Goal: Check status: Check status

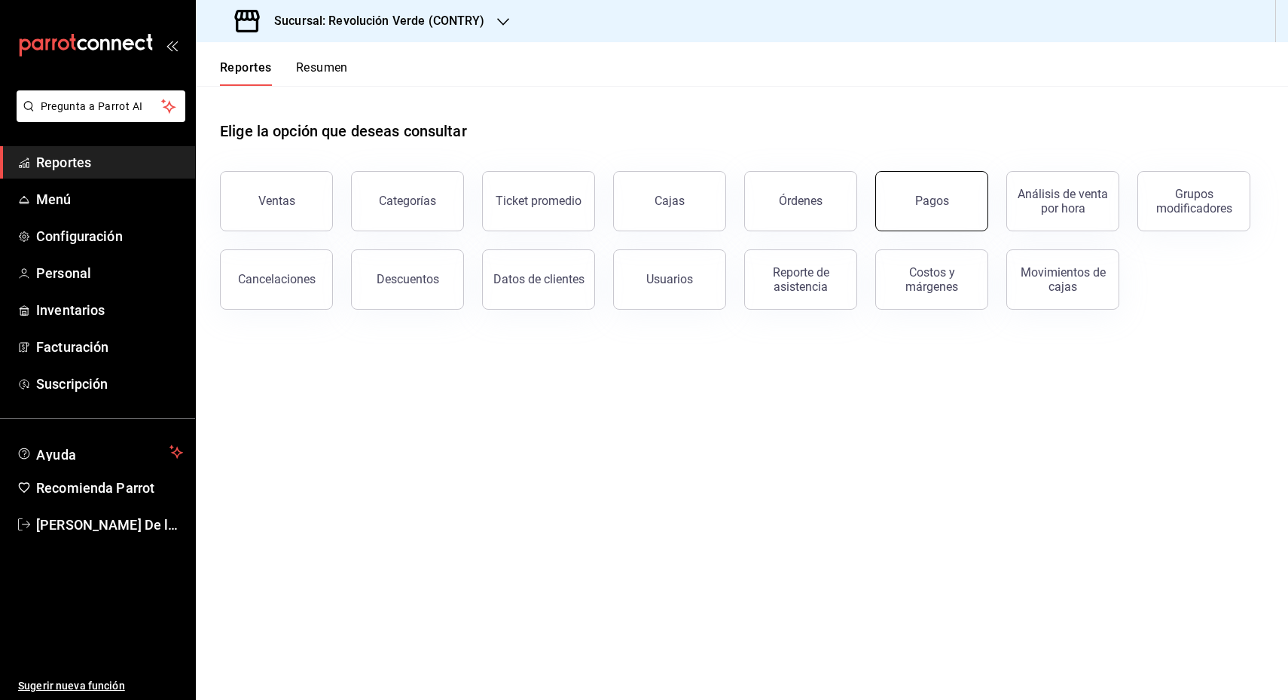
click at [918, 197] on div "Pagos" at bounding box center [932, 201] width 34 height 14
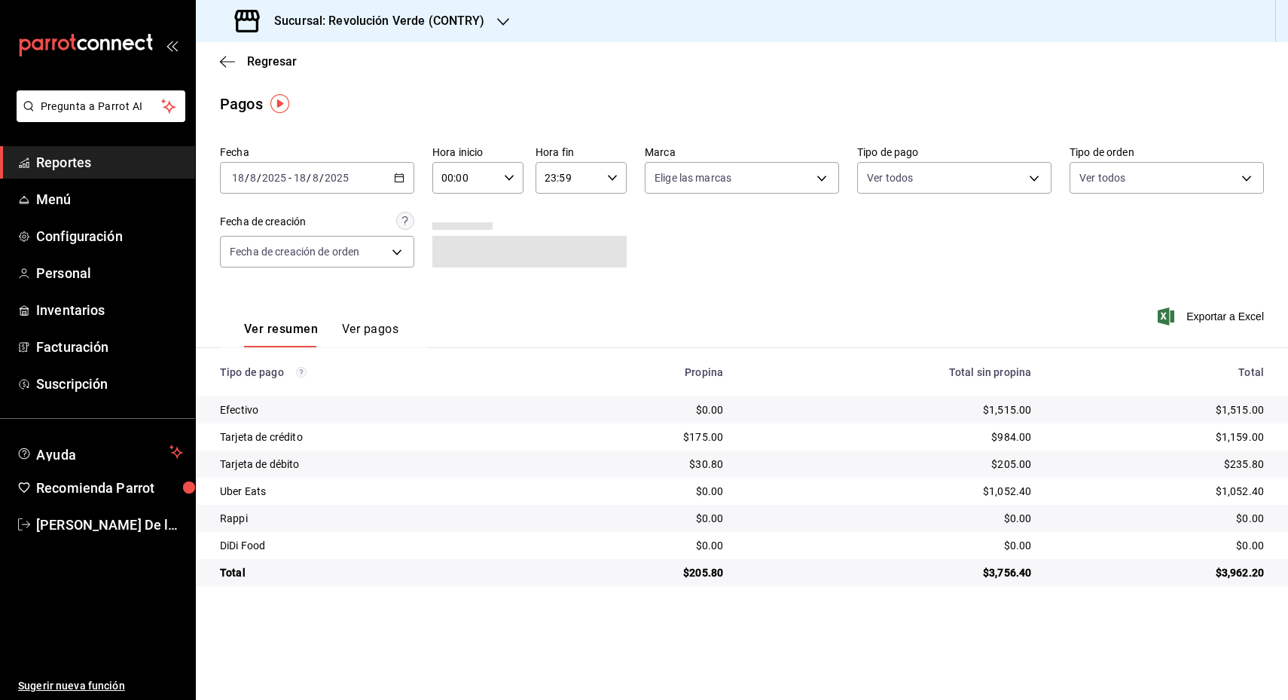
click at [407, 176] on div "[DATE] [DATE] - [DATE] [DATE]" at bounding box center [317, 178] width 194 height 32
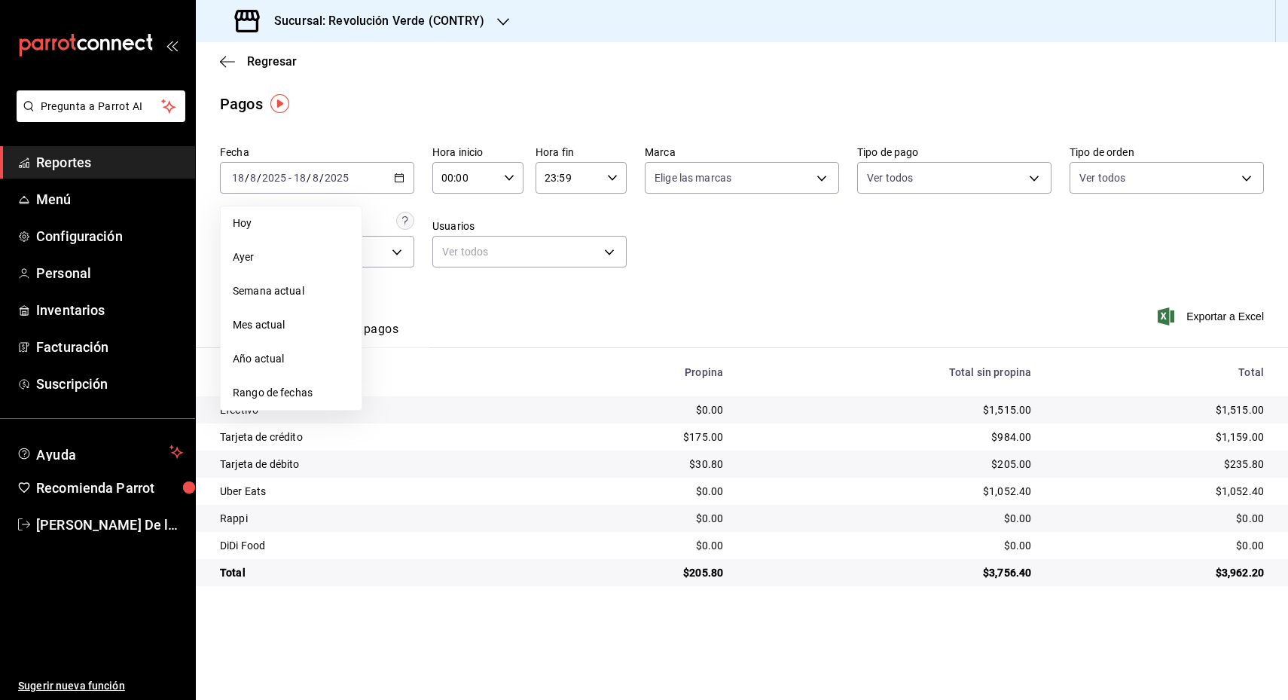
click at [419, 12] on h3 "Sucursal: Revolución Verde (CONTRY)" at bounding box center [373, 21] width 223 height 18
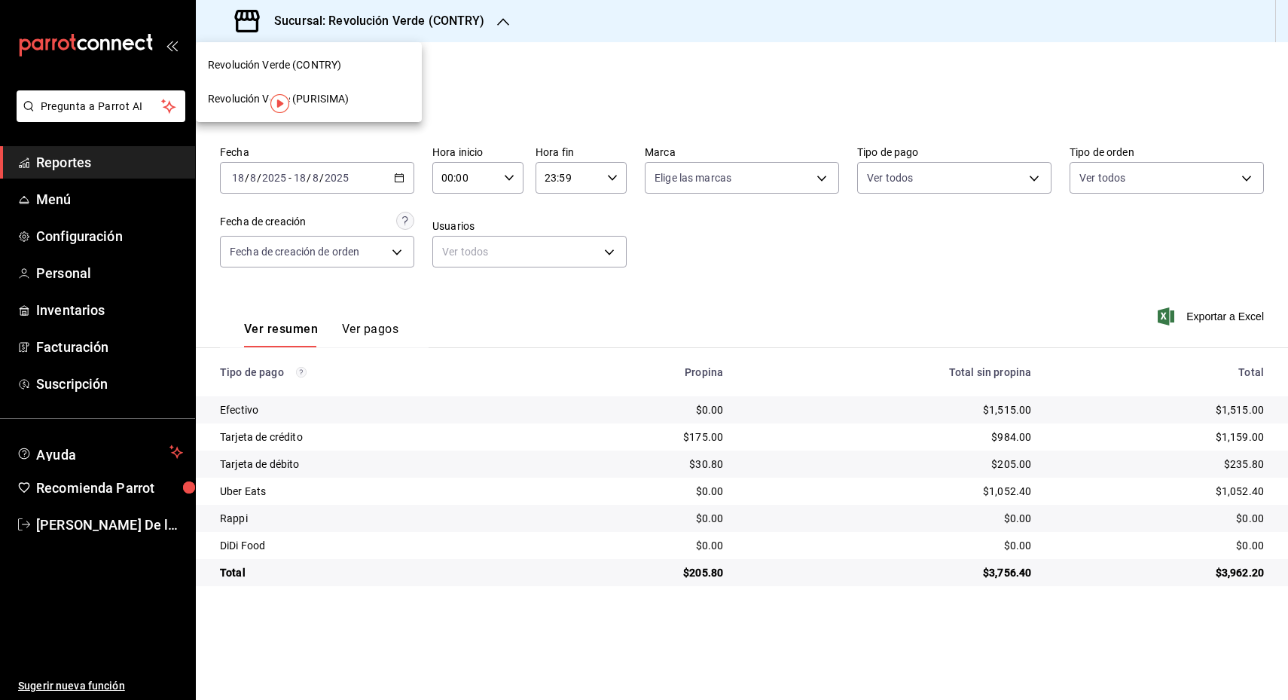
click at [333, 95] on span "Revolución Verde (PURISIMA)" at bounding box center [279, 99] width 142 height 16
click at [402, 179] on icon "button" at bounding box center [399, 178] width 11 height 11
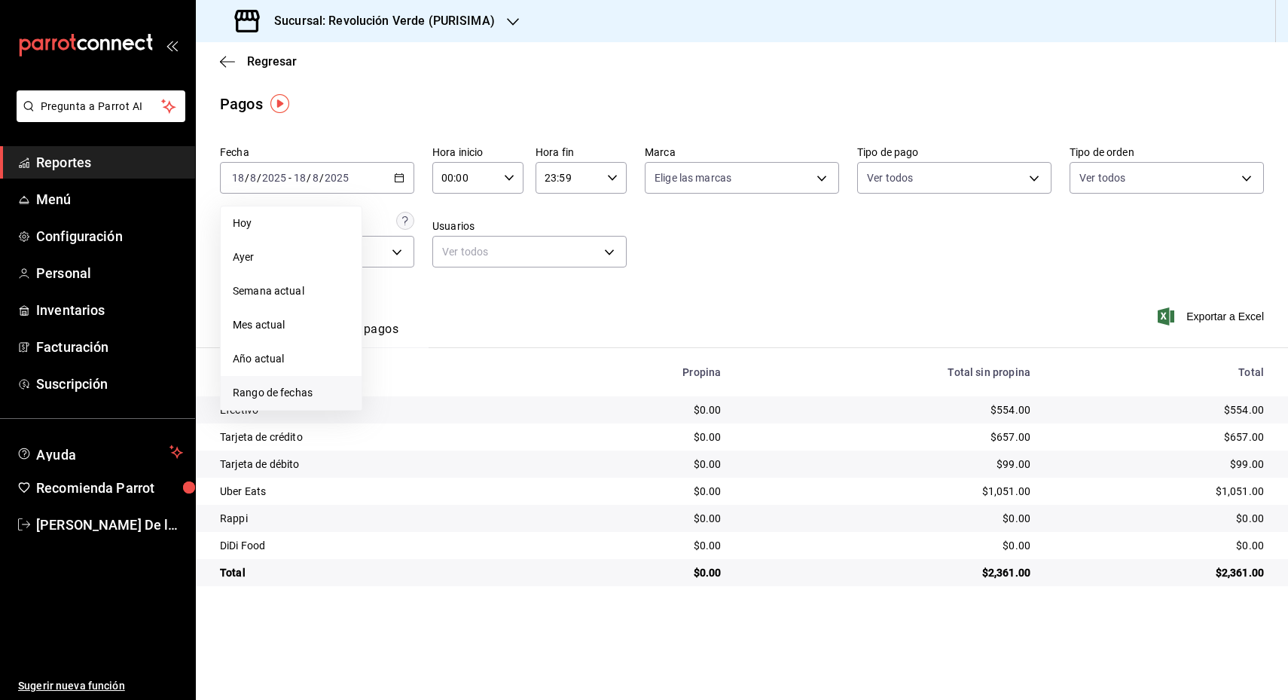
click at [318, 396] on span "Rango de fechas" at bounding box center [291, 393] width 117 height 16
click at [396, 341] on abbr "11" at bounding box center [394, 344] width 10 height 11
click at [557, 343] on abbr "17" at bounding box center [554, 344] width 10 height 11
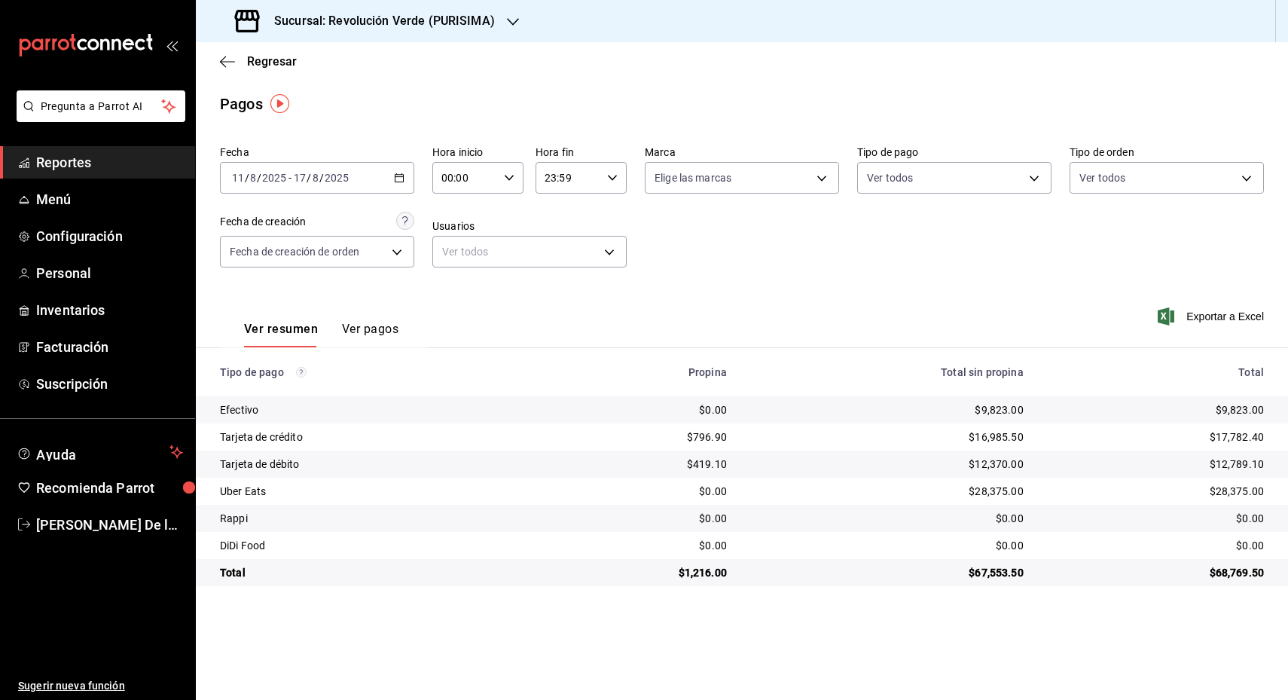
click at [398, 176] on icon "button" at bounding box center [399, 178] width 11 height 11
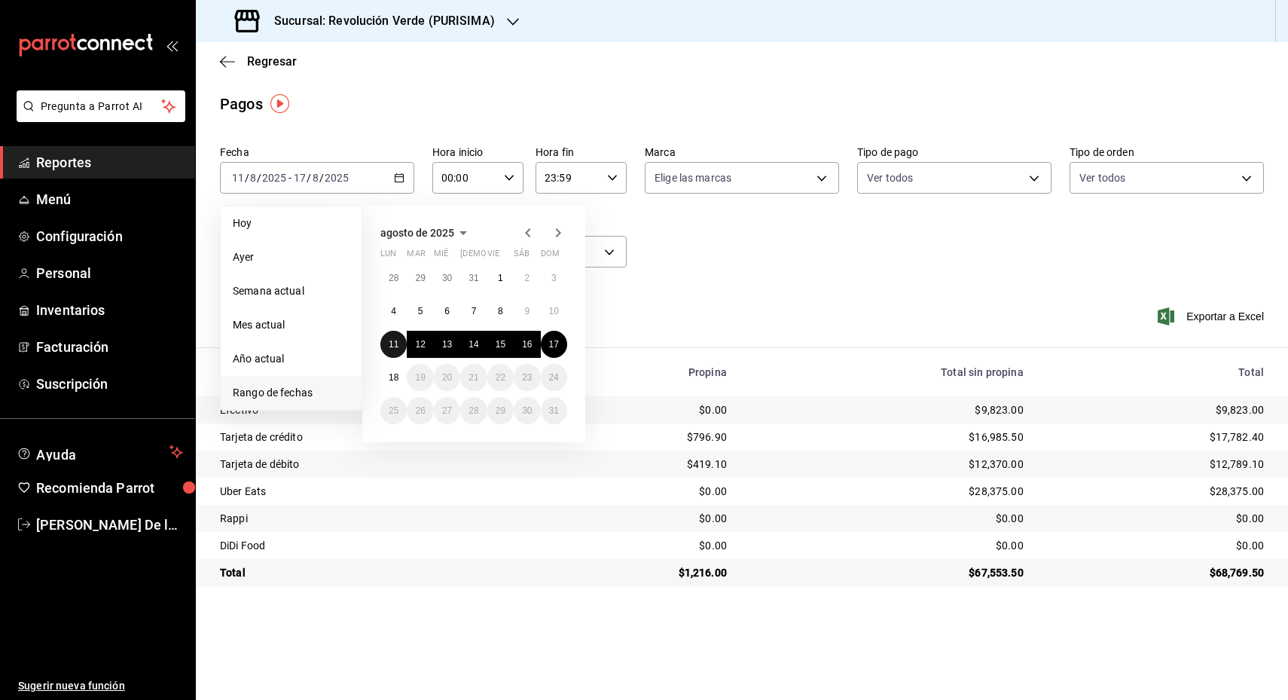
click at [390, 342] on abbr "11" at bounding box center [394, 344] width 10 height 11
click at [392, 343] on abbr "11" at bounding box center [394, 344] width 10 height 11
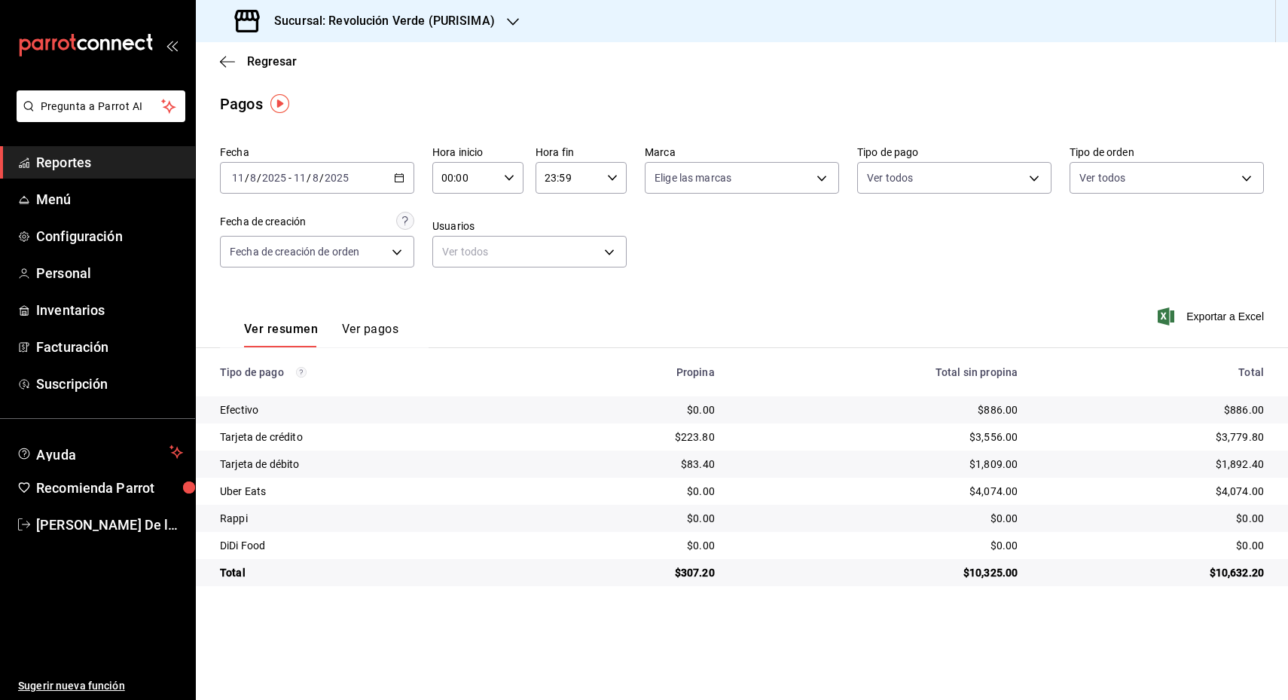
click at [403, 179] on \(Stroke\) "button" at bounding box center [399, 178] width 9 height 8
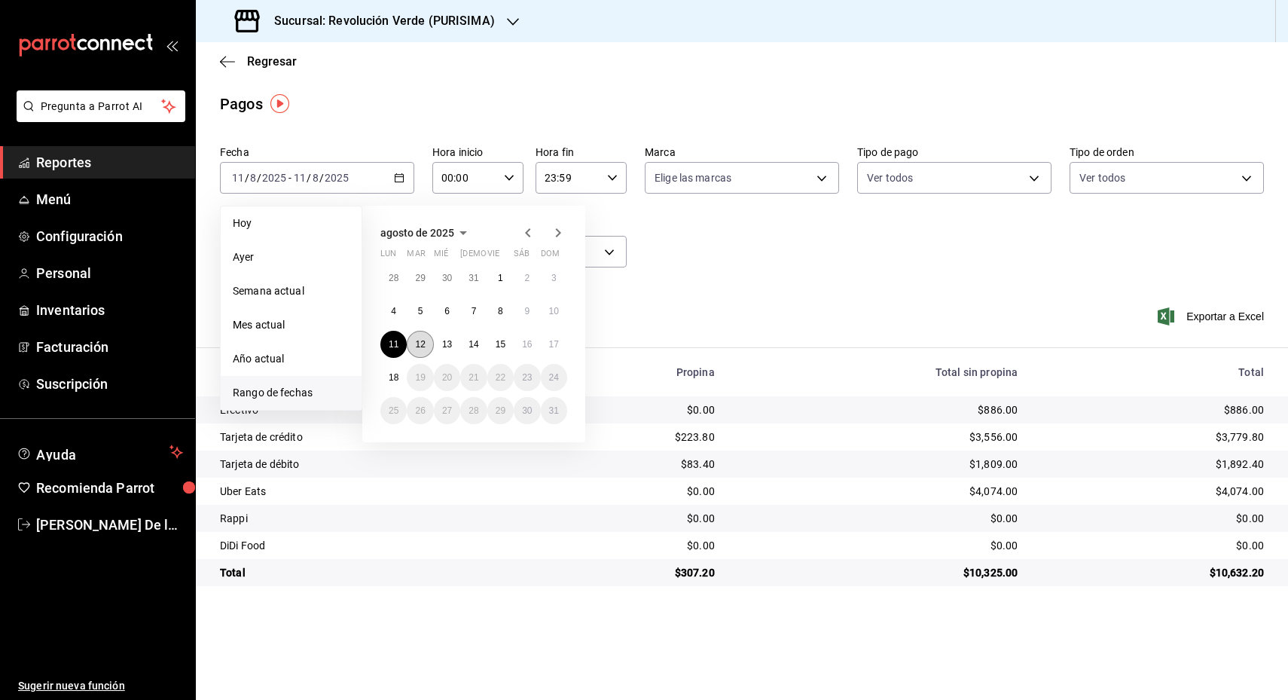
click at [417, 347] on abbr "12" at bounding box center [420, 344] width 10 height 11
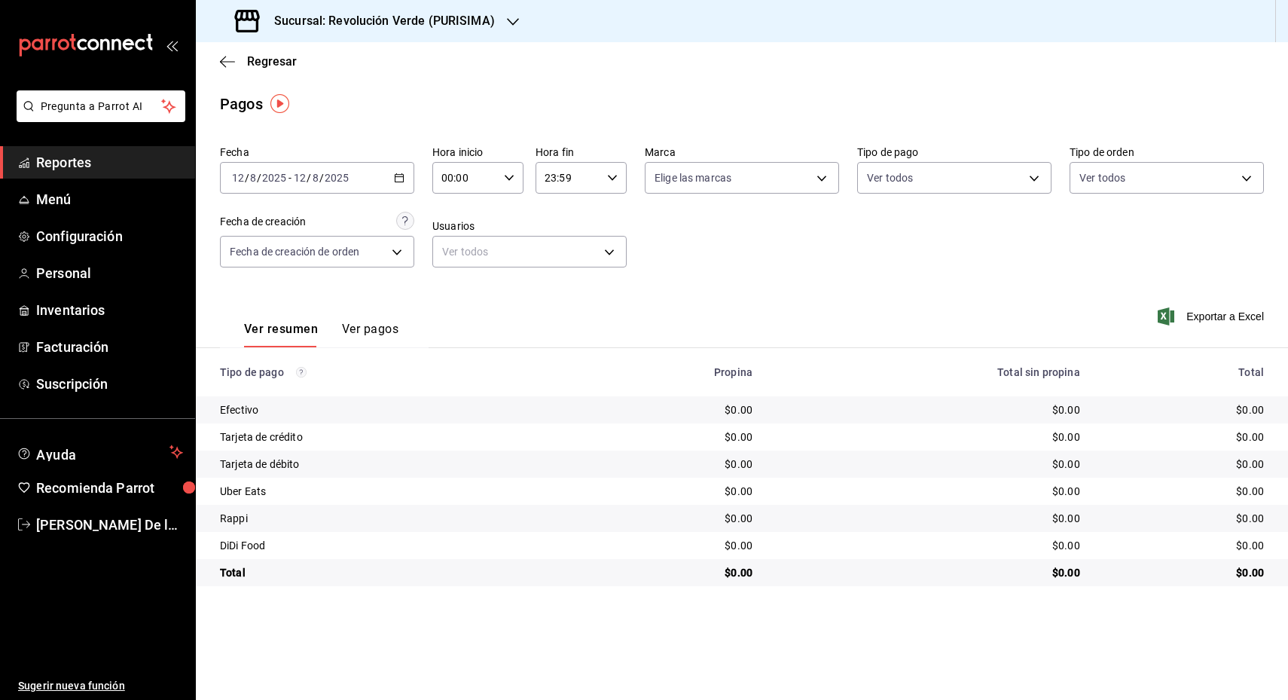
click at [402, 173] on icon "button" at bounding box center [399, 178] width 11 height 11
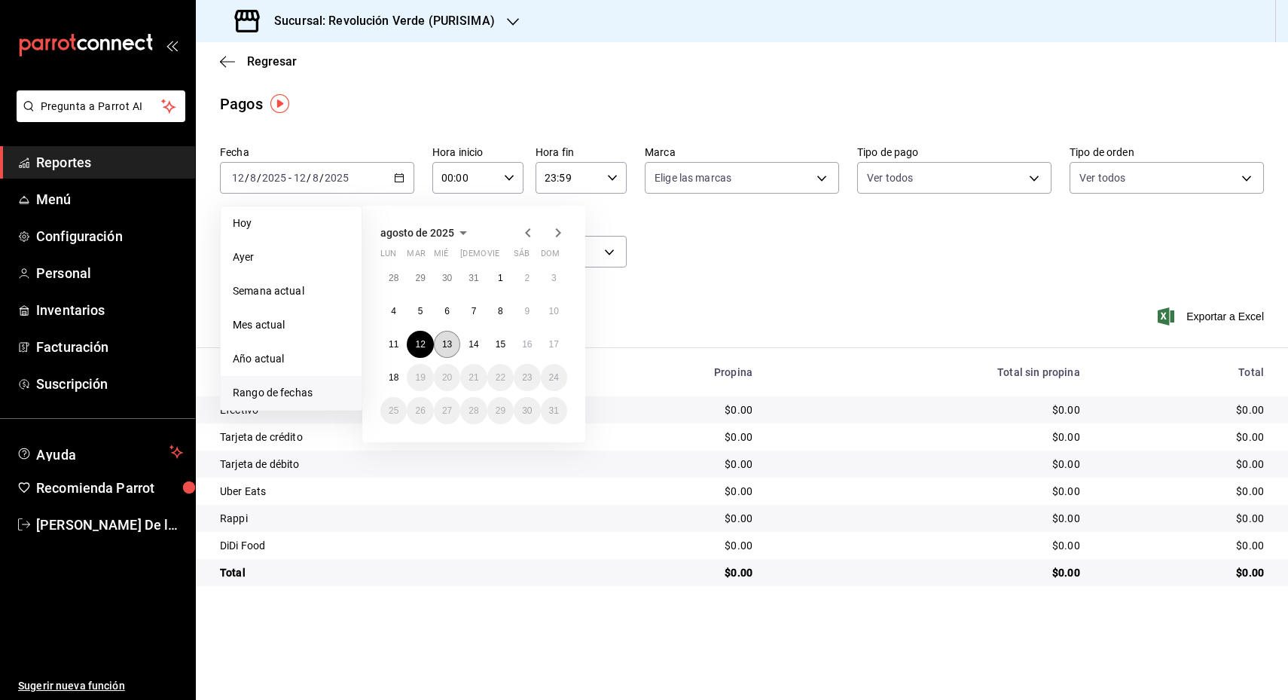
click at [445, 350] on button "13" at bounding box center [447, 344] width 26 height 27
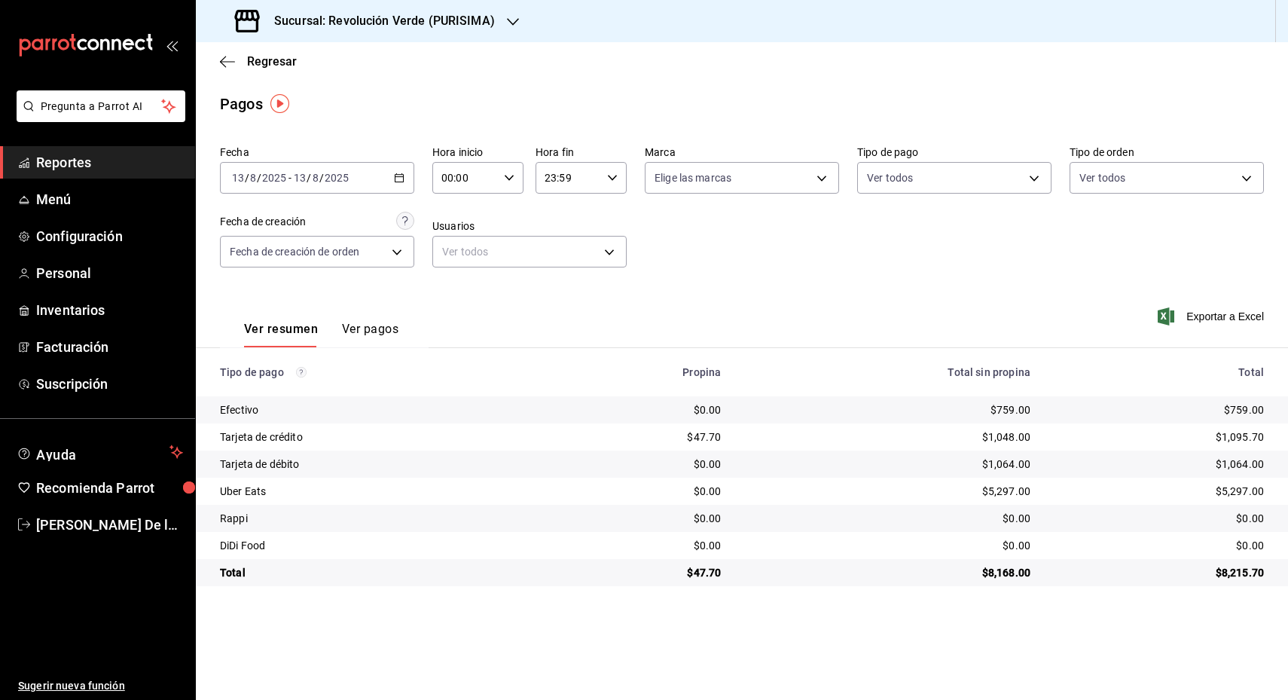
click at [398, 173] on icon "button" at bounding box center [399, 178] width 11 height 11
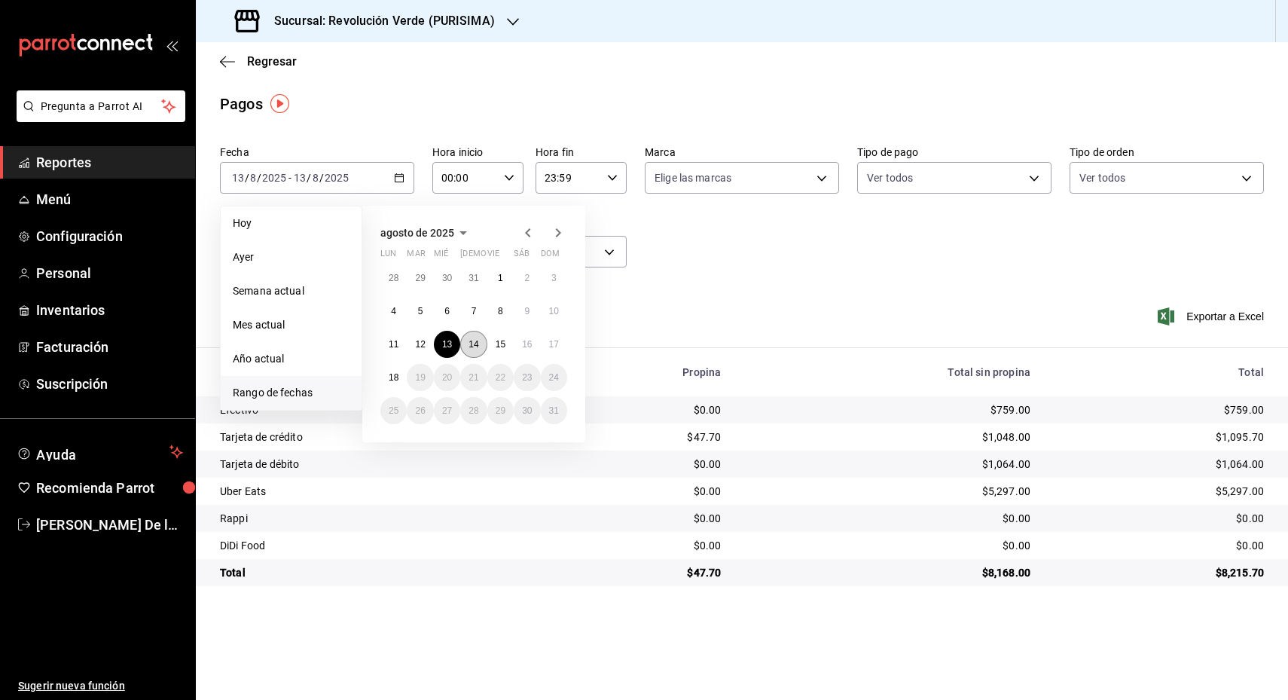
click at [475, 348] on button "14" at bounding box center [473, 344] width 26 height 27
click at [475, 348] on abbr "14" at bounding box center [474, 344] width 10 height 11
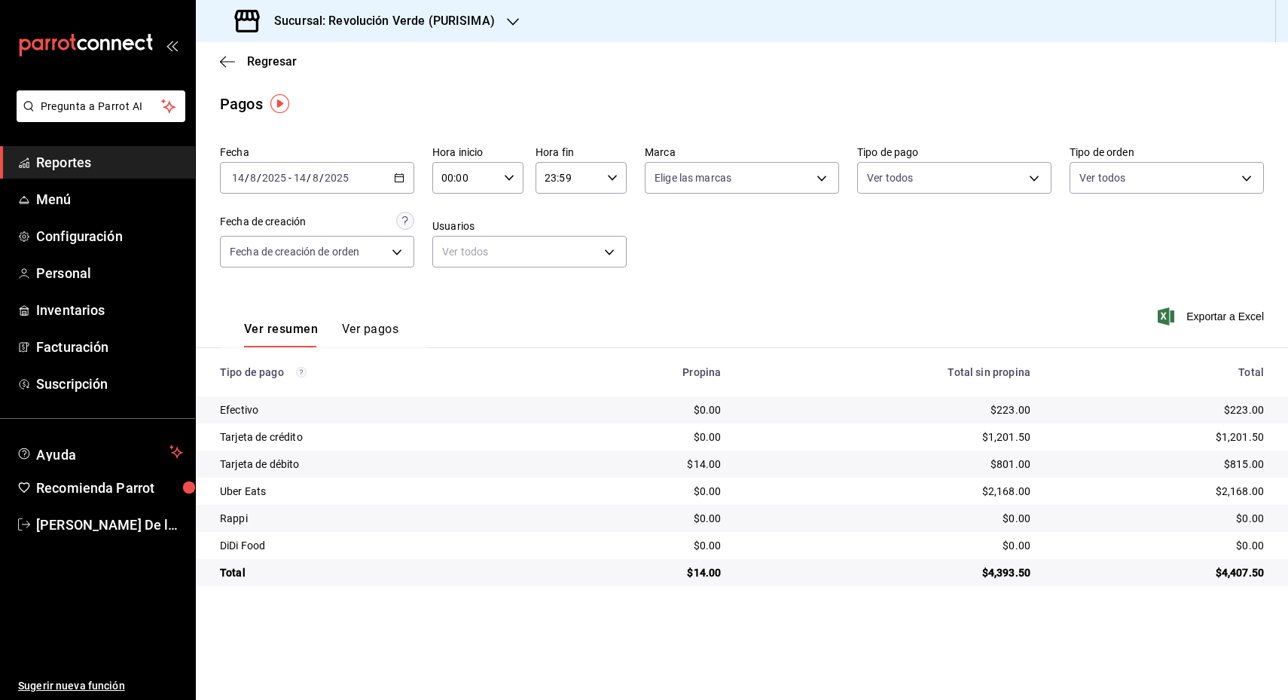
click at [402, 180] on icon "button" at bounding box center [399, 178] width 11 height 11
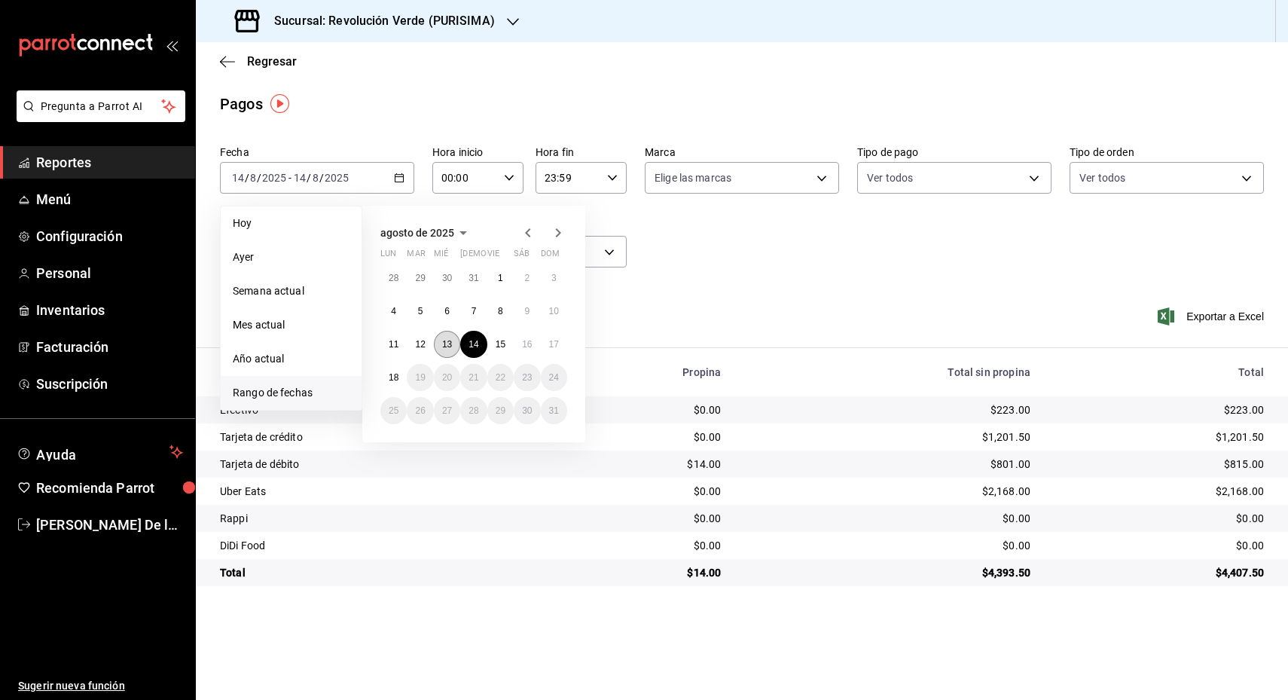
click at [452, 340] on abbr "13" at bounding box center [447, 344] width 10 height 11
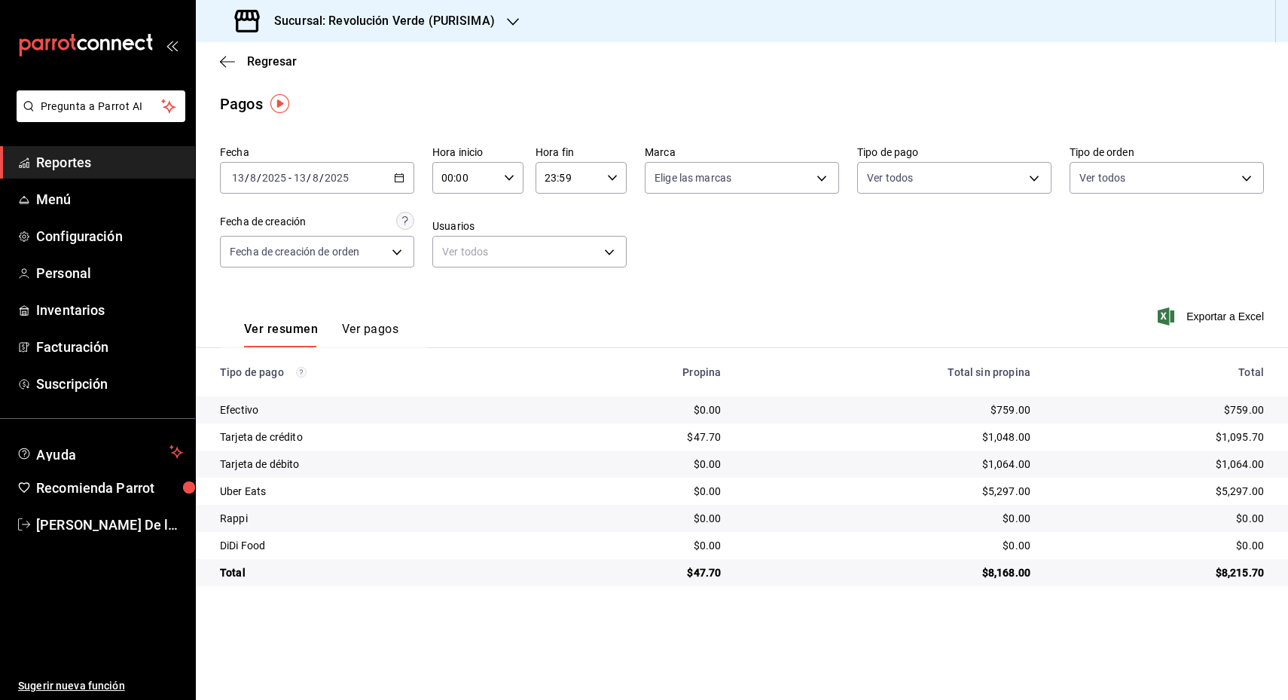
drag, startPoint x: 940, startPoint y: 425, endPoint x: 1089, endPoint y: 443, distance: 149.5
click at [942, 426] on td "$1,048.00" at bounding box center [888, 436] width 310 height 27
click at [406, 171] on div "2025-08-13 13 / 8 / 2025 - 2025-08-13 13 / 8 / 2025" at bounding box center [317, 178] width 194 height 32
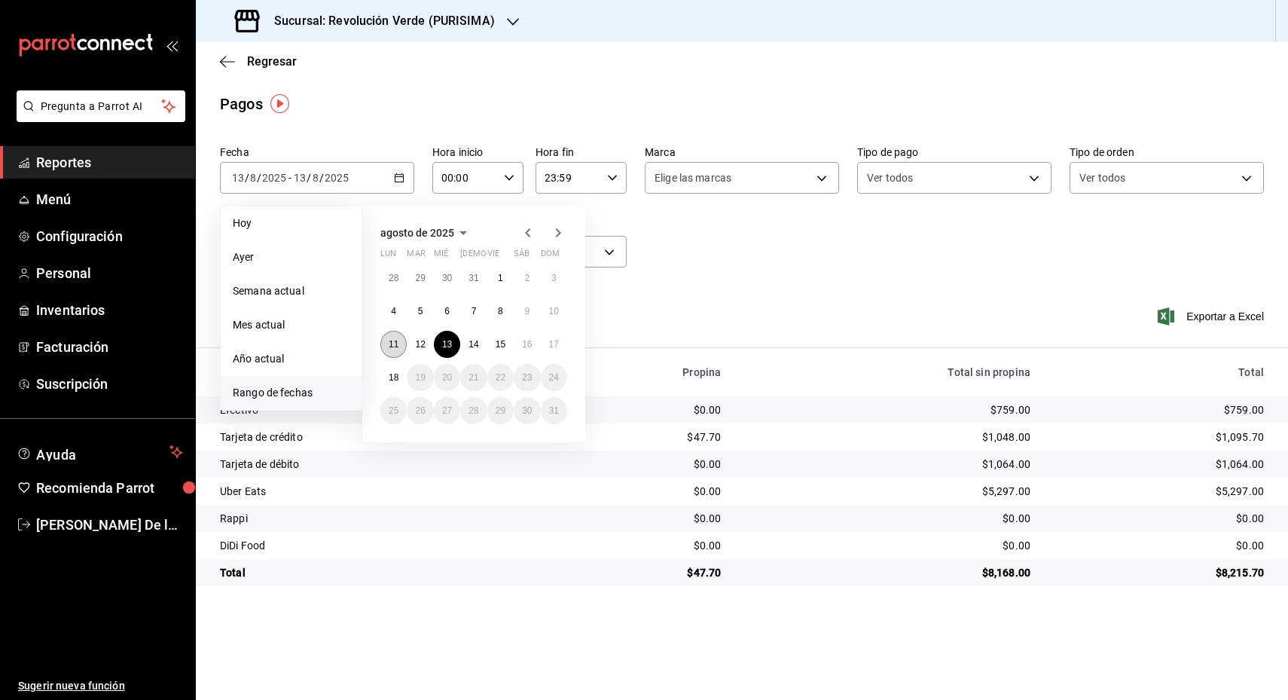
click at [396, 340] on abbr "11" at bounding box center [394, 344] width 10 height 11
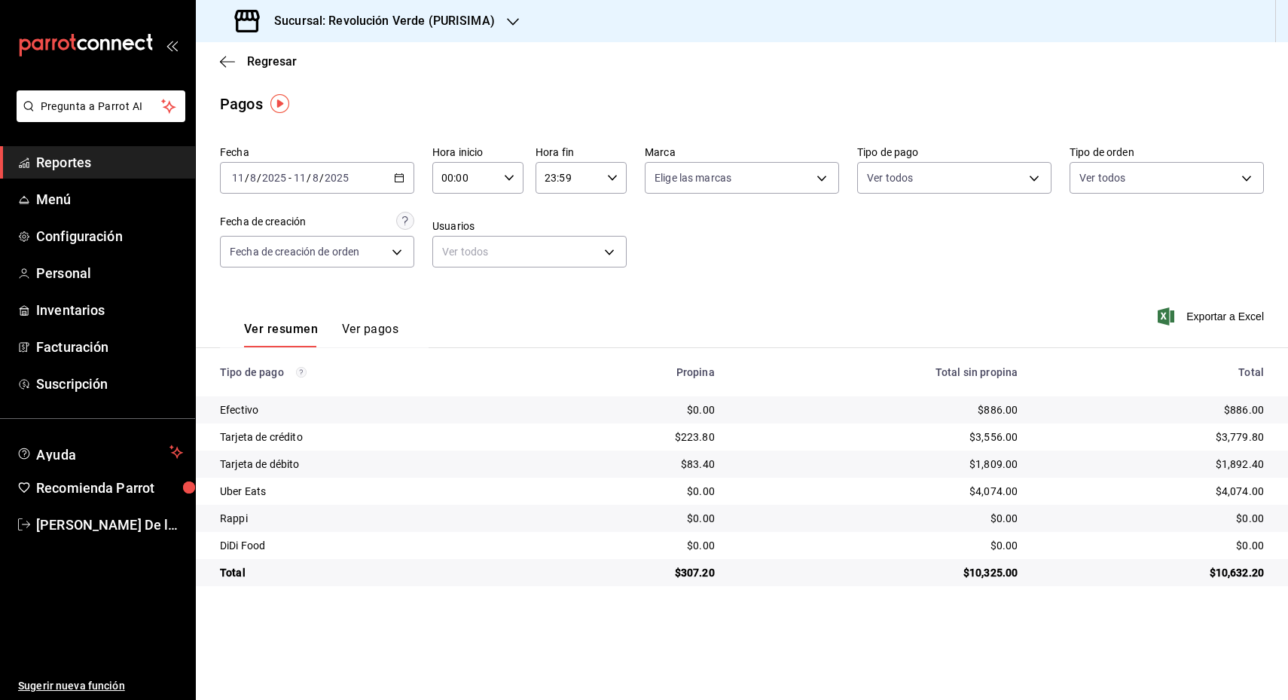
click at [796, 263] on div "Fecha 2025-08-11 11 / 8 / 2025 - 2025-08-11 11 / 8 / 2025 Hora inicio 00:00 Hor…" at bounding box center [742, 212] width 1044 height 146
click at [395, 178] on icon "button" at bounding box center [399, 178] width 11 height 11
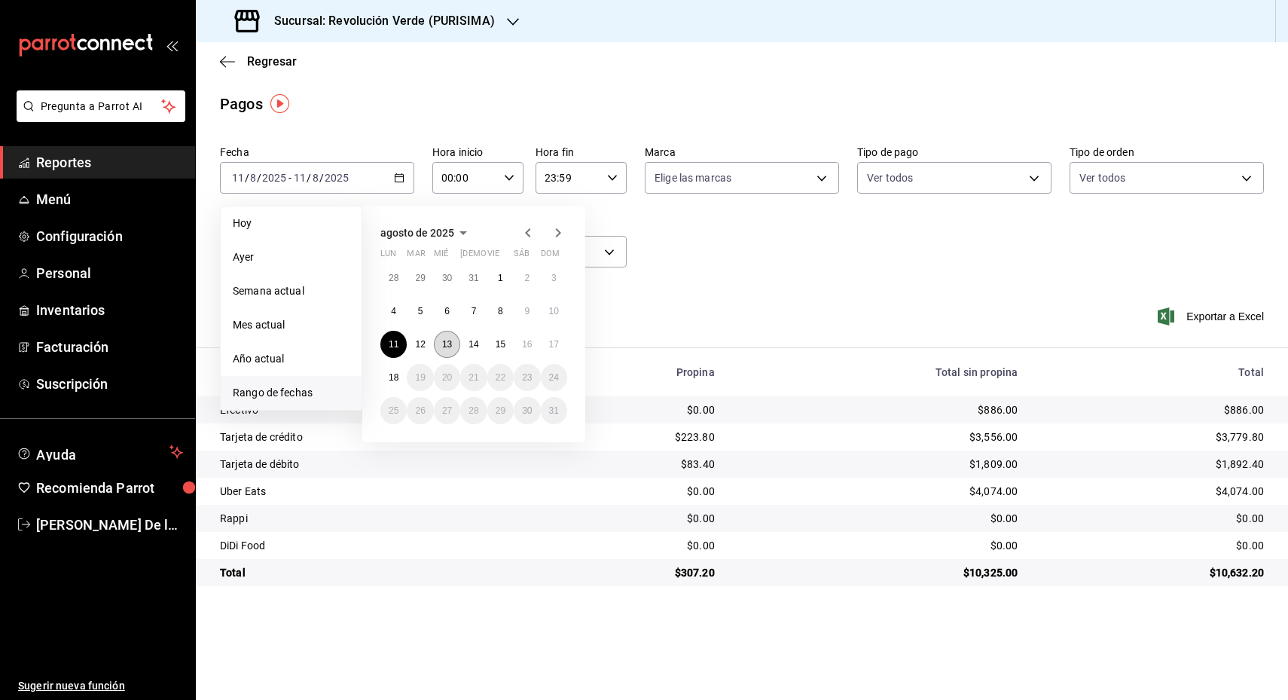
click at [447, 347] on abbr "13" at bounding box center [447, 344] width 10 height 11
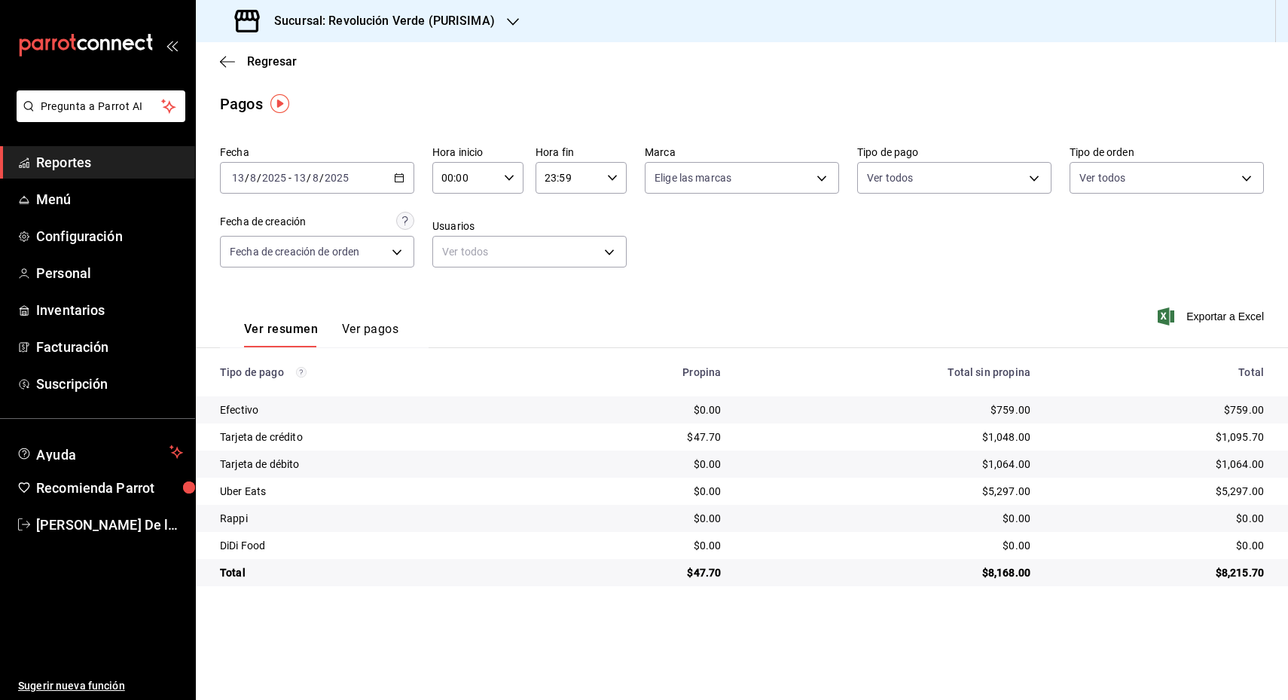
click at [1210, 642] on main "Regresar Pagos Fecha 2025-08-13 13 / 8 / 2025 - 2025-08-13 13 / 8 / 2025 Hora i…" at bounding box center [742, 371] width 1092 height 658
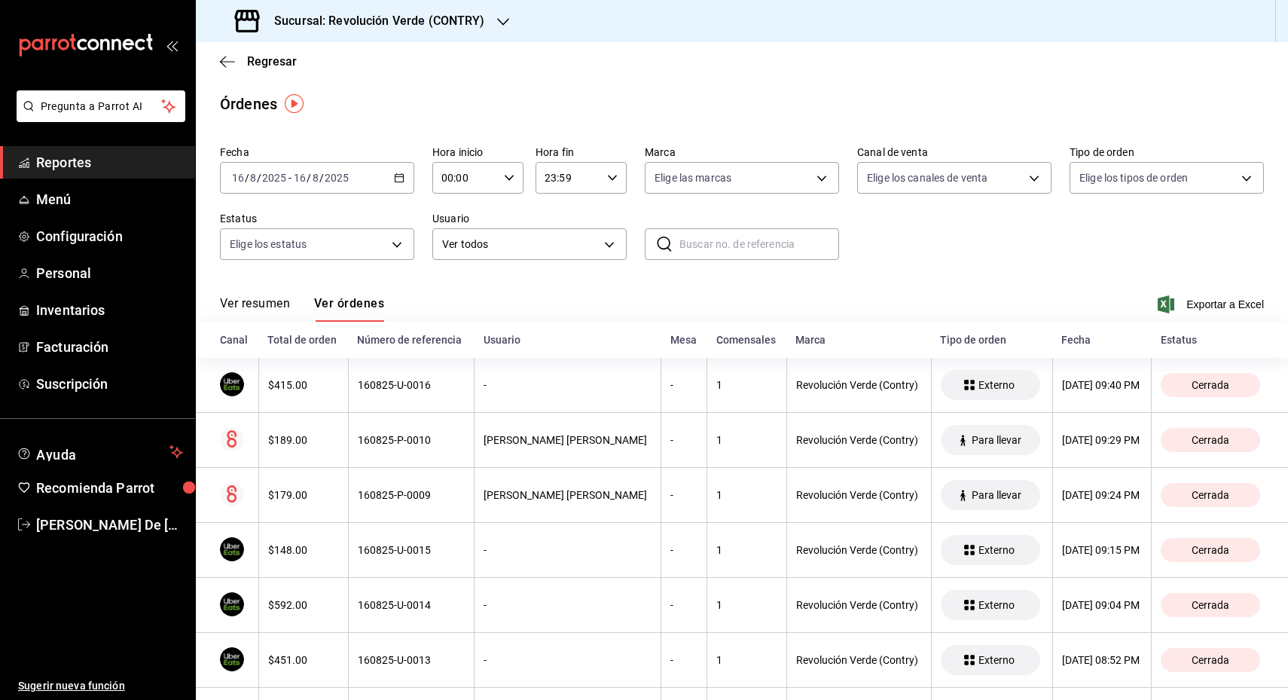
click at [219, 57] on div "Regresar" at bounding box center [742, 61] width 1092 height 38
click at [231, 59] on icon "button" at bounding box center [227, 62] width 15 height 14
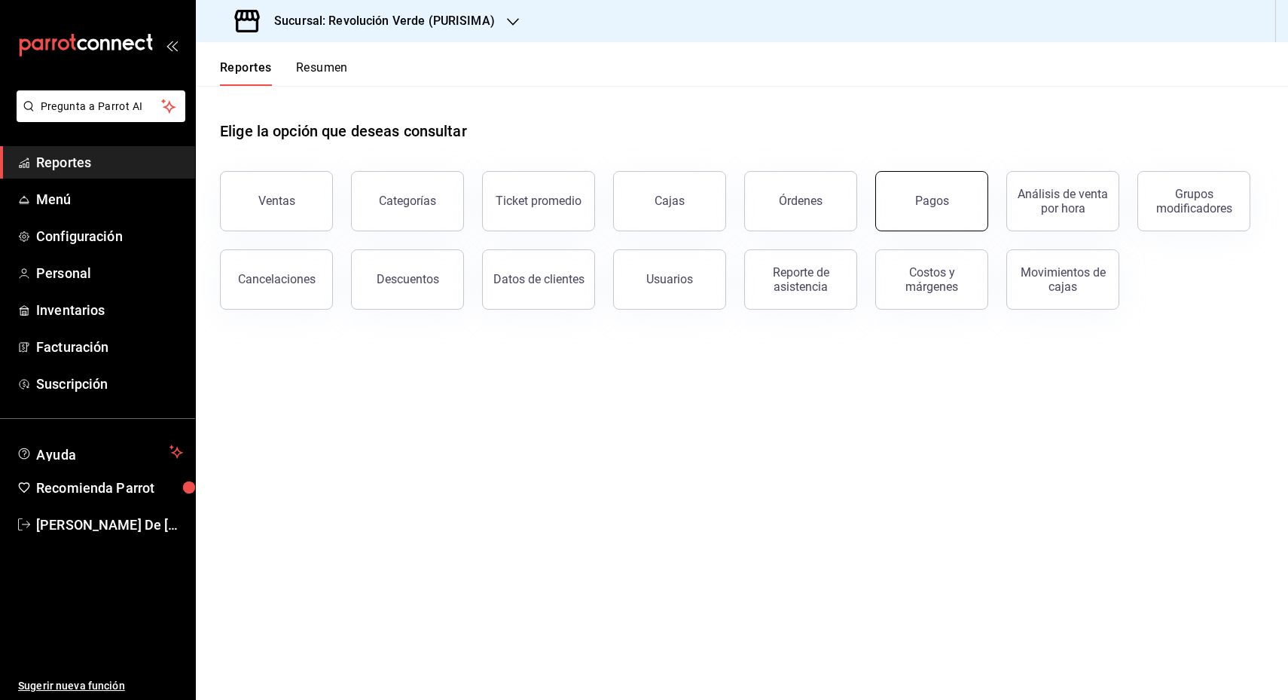
click at [897, 205] on button "Pagos" at bounding box center [931, 201] width 113 height 60
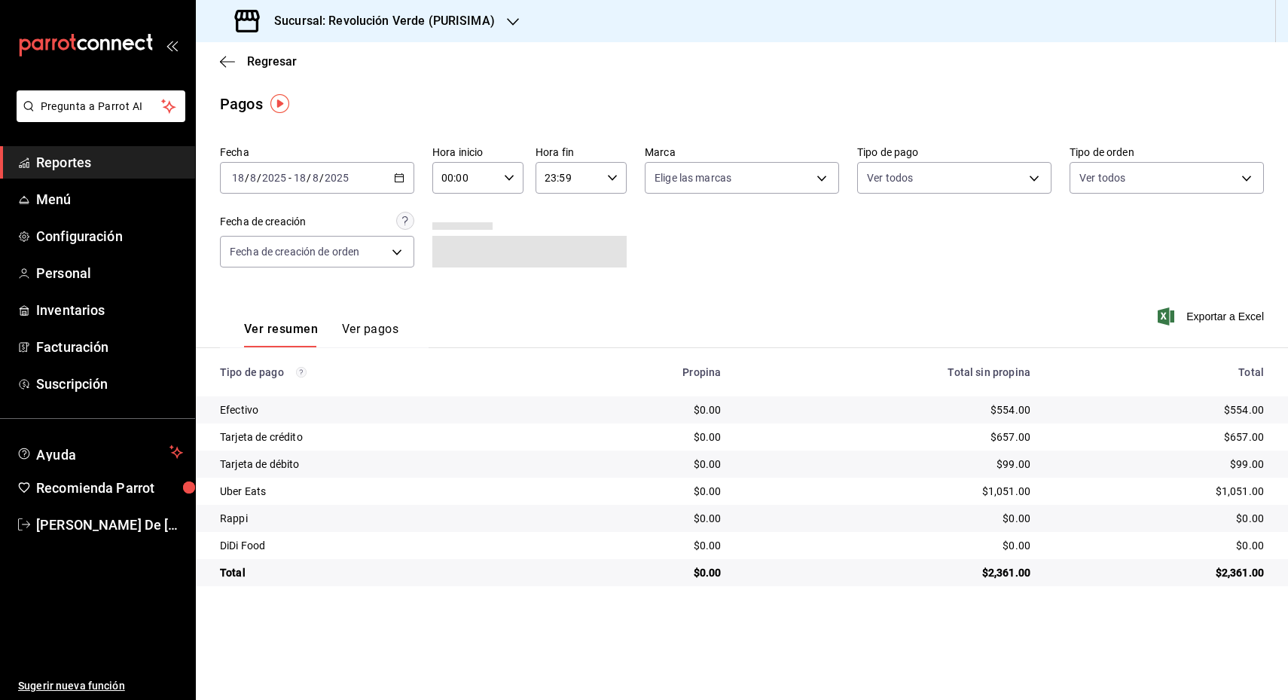
click at [399, 184] on div "[DATE] [DATE] - [DATE] [DATE]" at bounding box center [317, 178] width 194 height 32
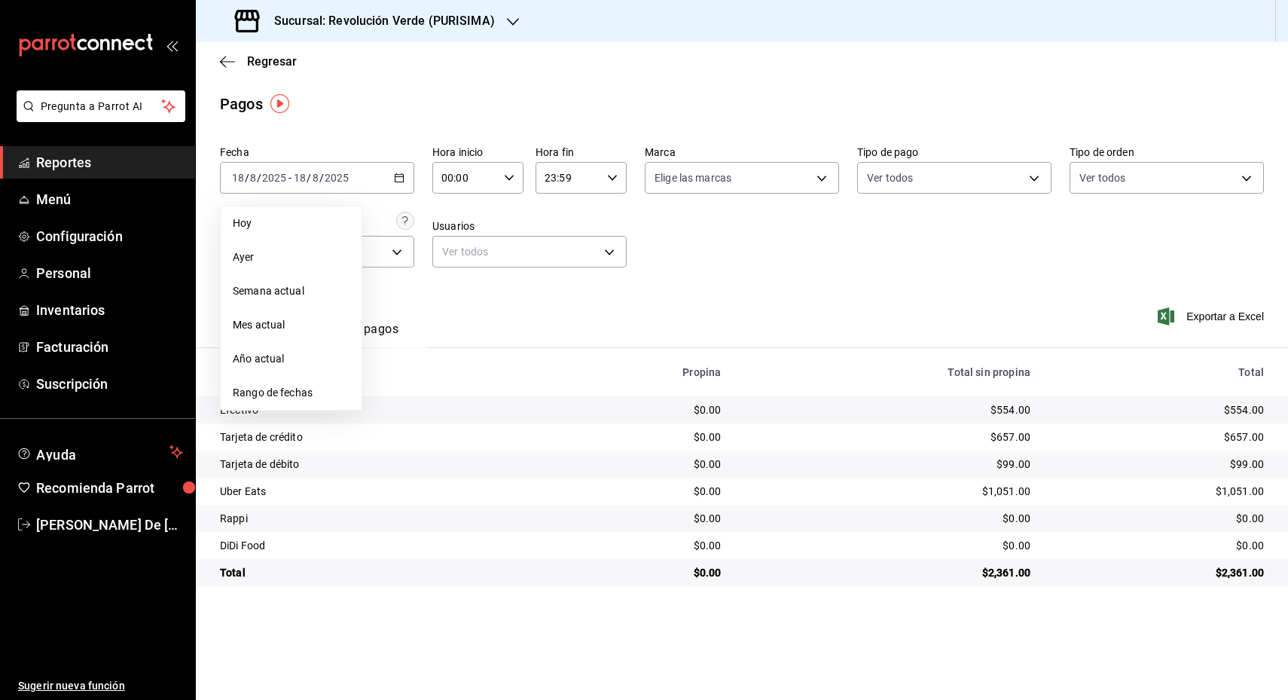
click at [302, 399] on span "Rango de fechas" at bounding box center [291, 393] width 117 height 16
click at [477, 339] on abbr "14" at bounding box center [474, 344] width 10 height 11
